Goal: Information Seeking & Learning: Check status

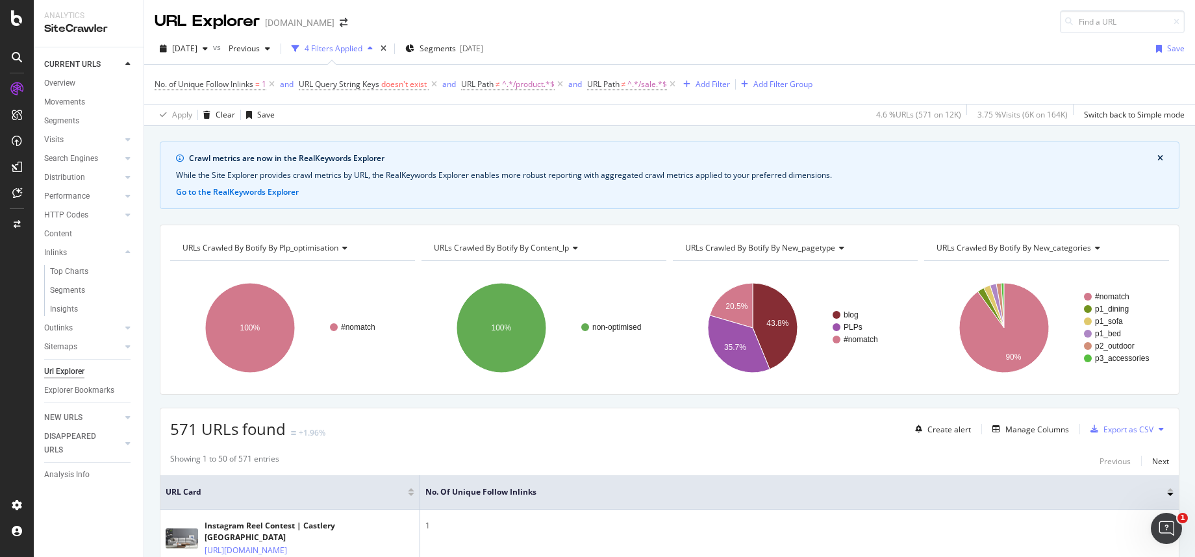
scroll to position [166, 0]
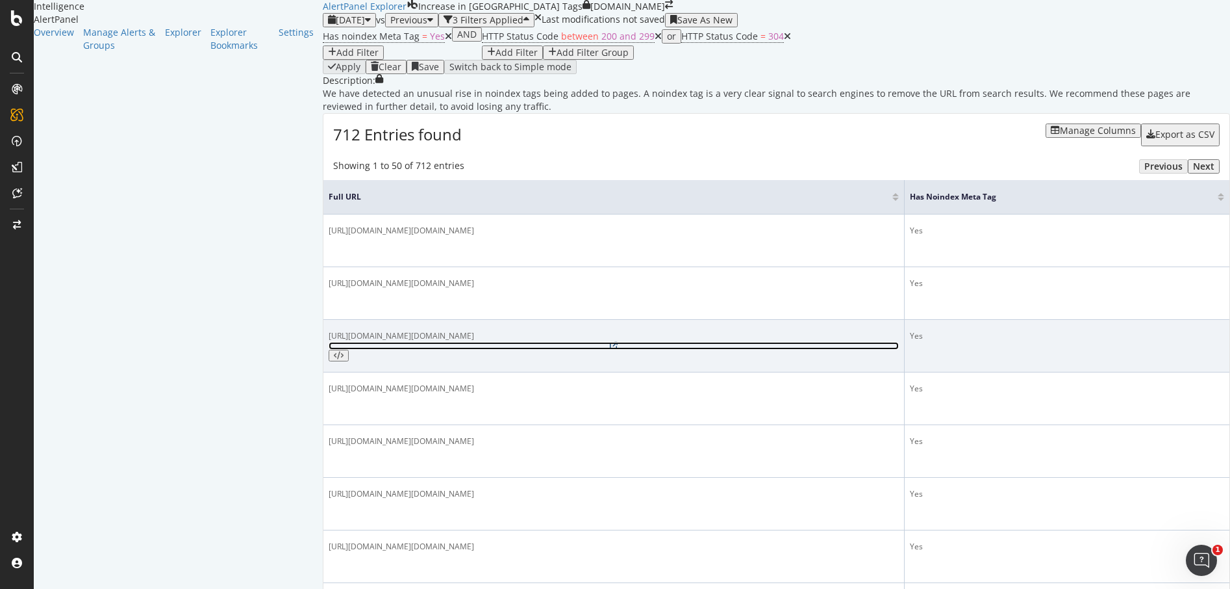
click at [618, 349] on icon at bounding box center [614, 346] width 8 height 8
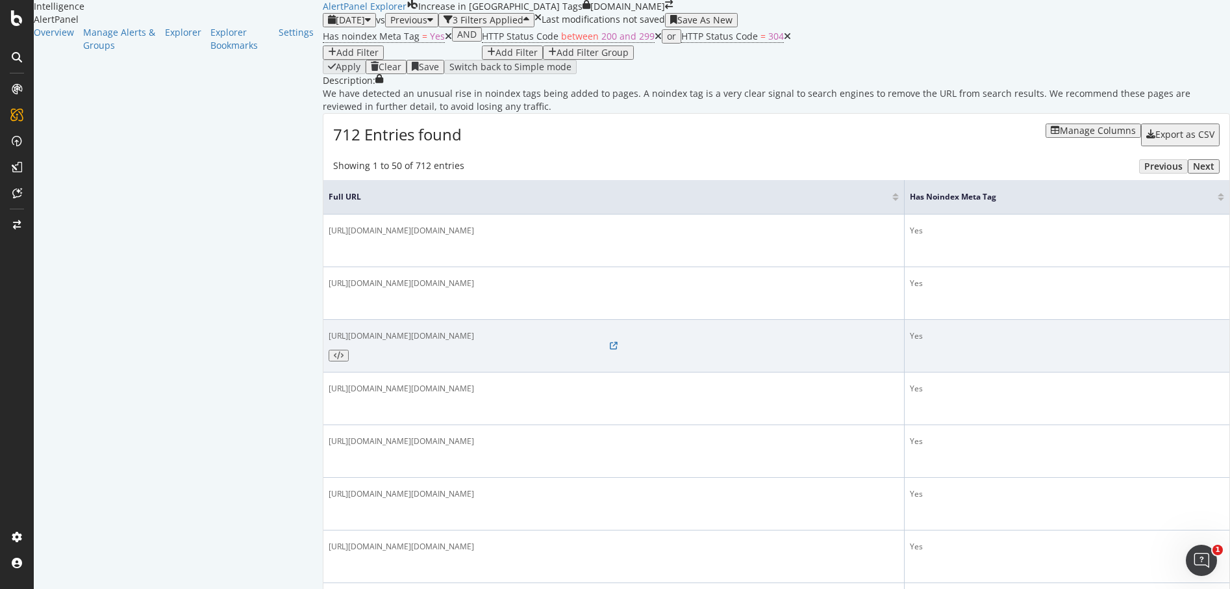
scroll to position [241, 0]
